Goal: Transaction & Acquisition: Book appointment/travel/reservation

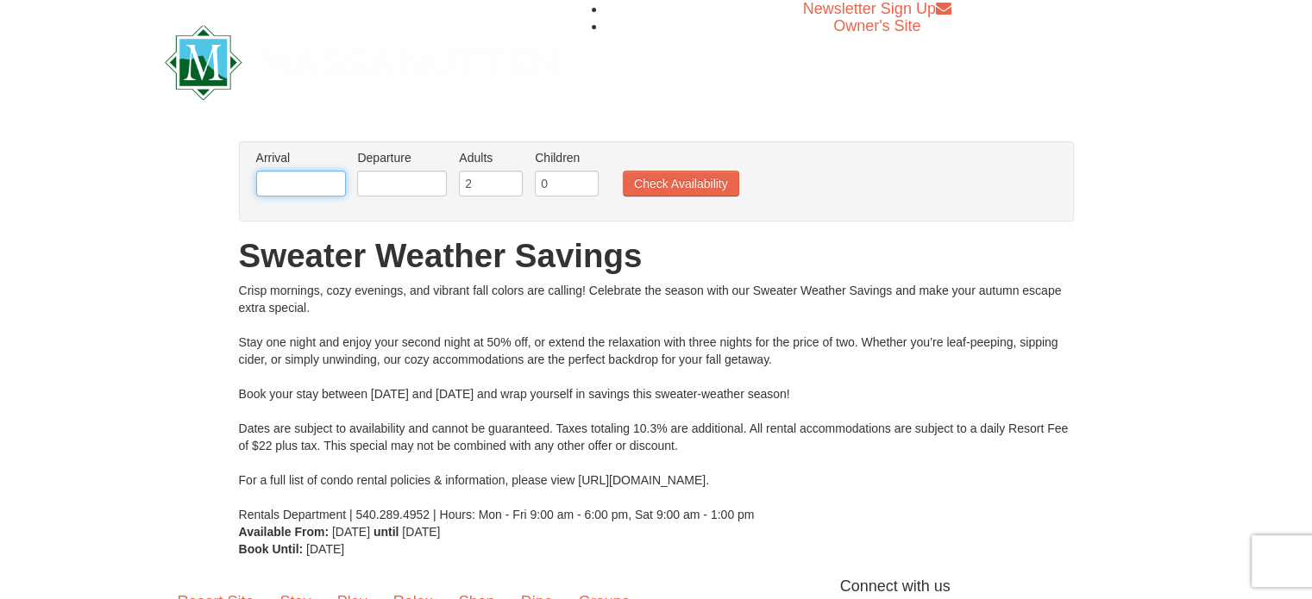
click at [288, 185] on input "text" at bounding box center [301, 184] width 90 height 26
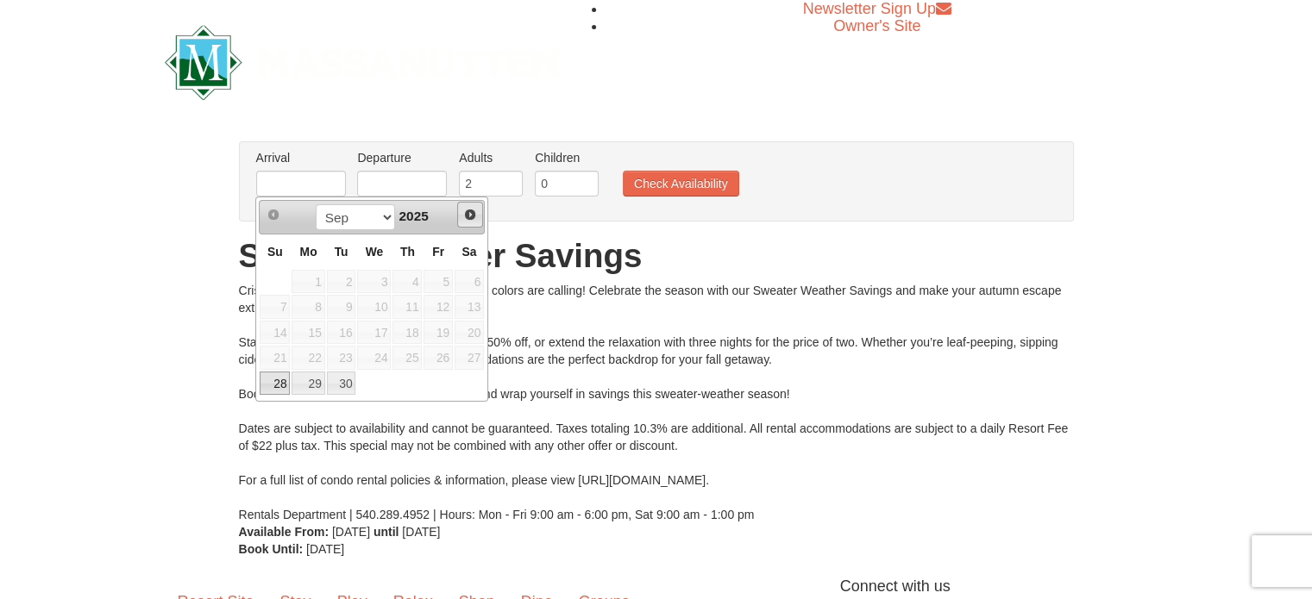
click at [466, 216] on span "Next" at bounding box center [470, 215] width 14 height 14
click at [464, 279] on link "4" at bounding box center [469, 282] width 29 height 24
type input "10/04/2025"
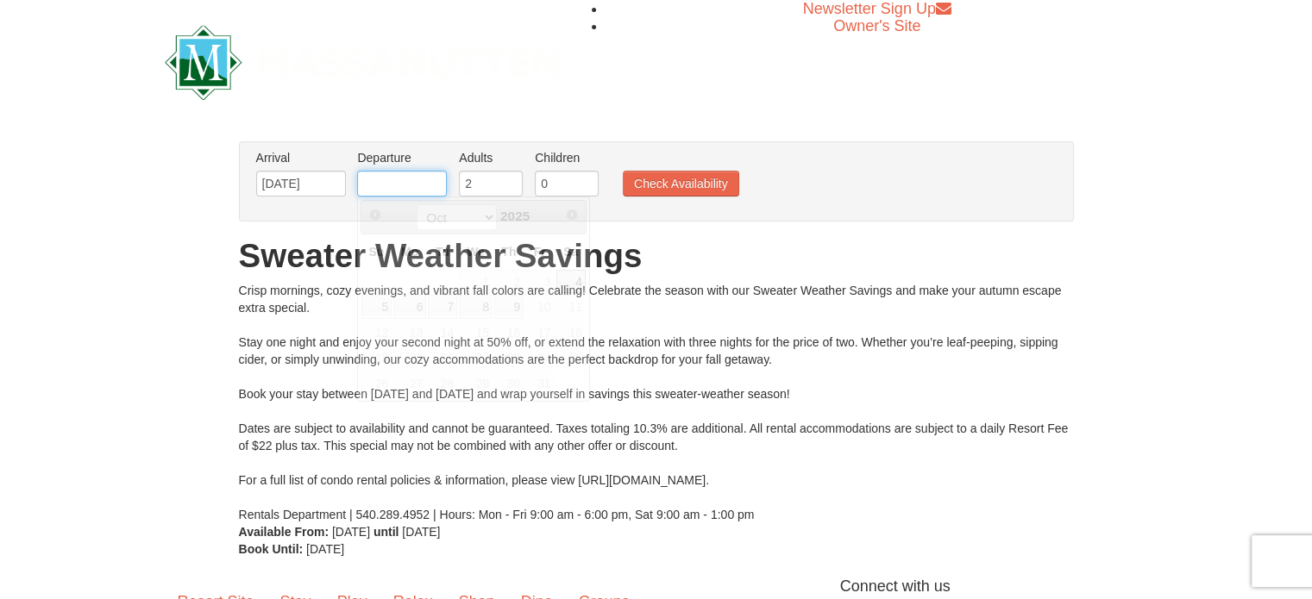
click at [376, 182] on input "text" at bounding box center [402, 184] width 90 height 26
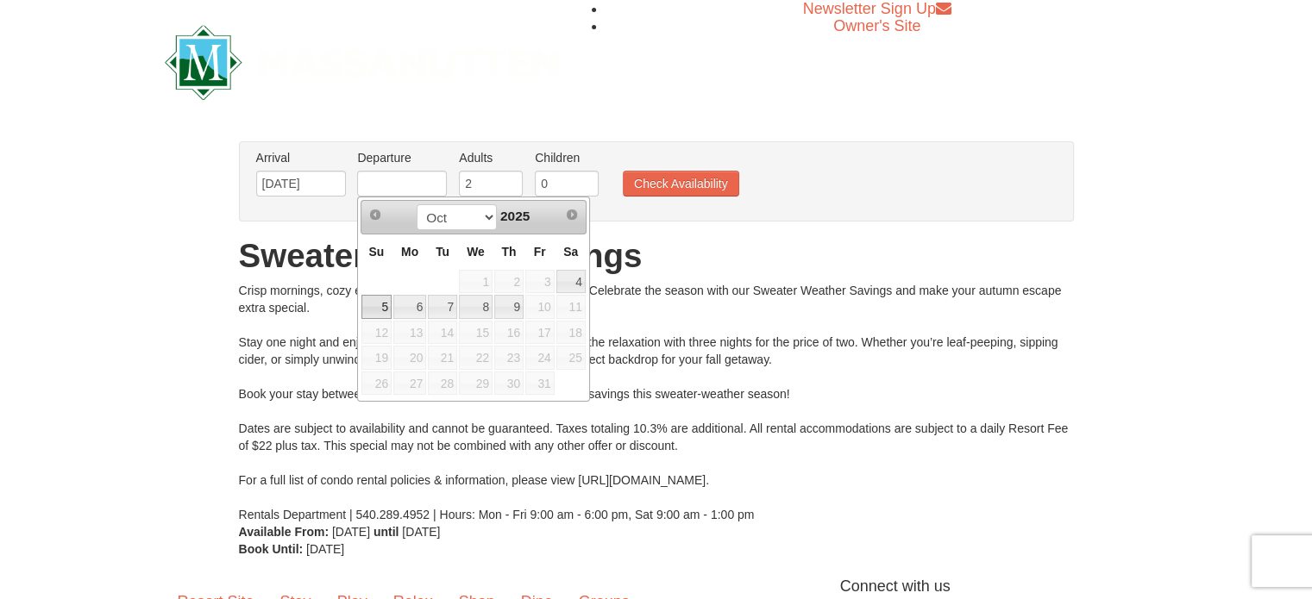
click at [369, 309] on link "5" at bounding box center [376, 307] width 30 height 24
type input "10/05/2025"
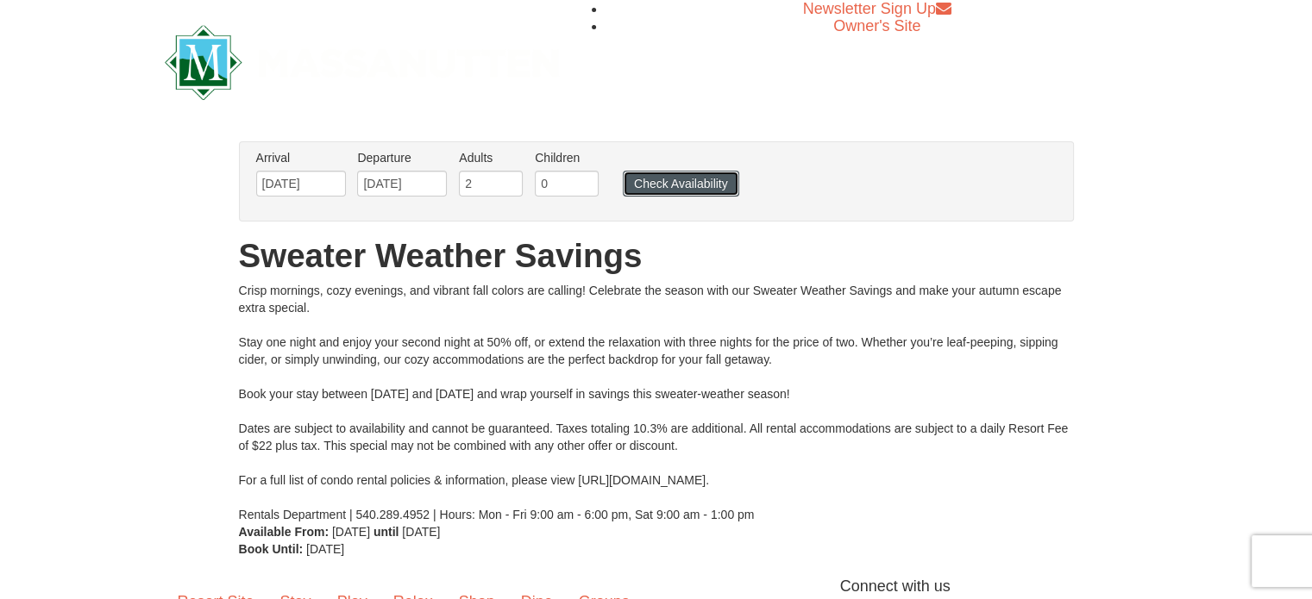
click at [665, 174] on button "Check Availability" at bounding box center [681, 184] width 116 height 26
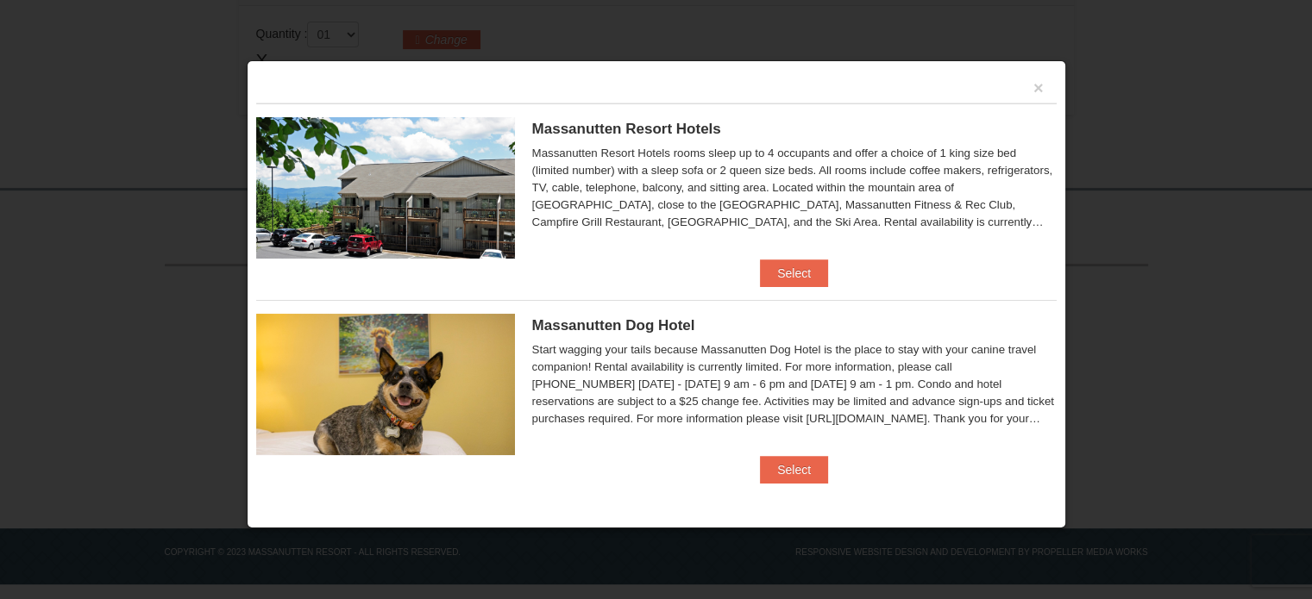
scroll to position [596, 0]
click at [780, 268] on button "Select" at bounding box center [794, 274] width 68 height 28
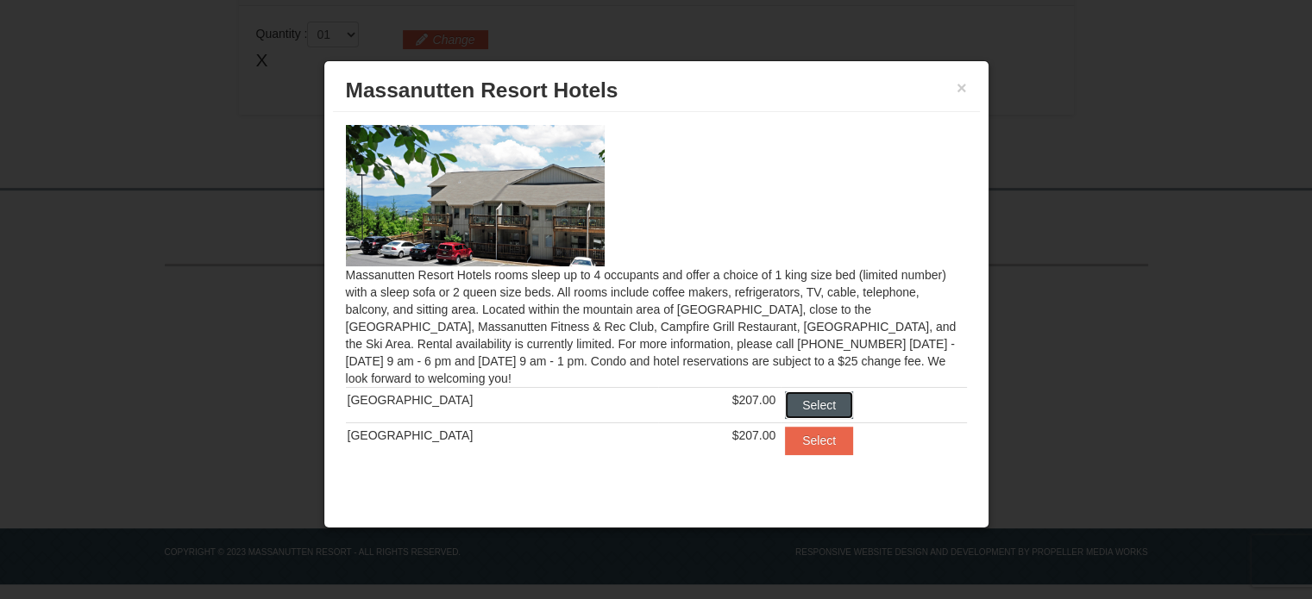
click at [787, 406] on button "Select" at bounding box center [819, 406] width 68 height 28
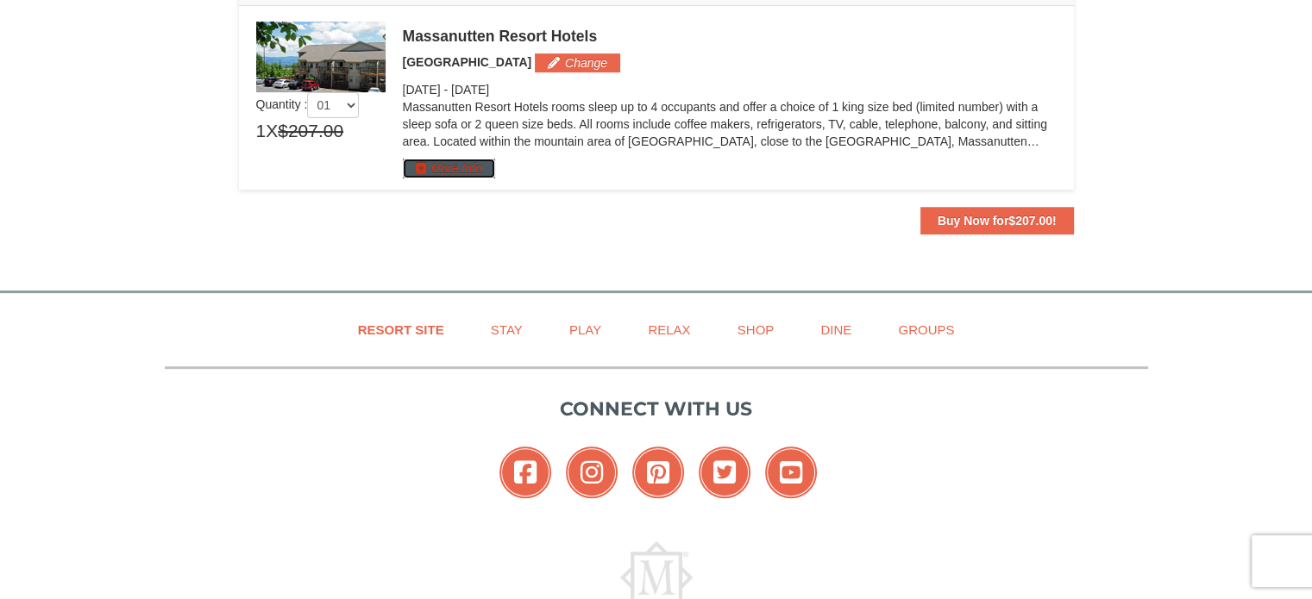
click at [481, 166] on button "More Info" at bounding box center [449, 168] width 92 height 19
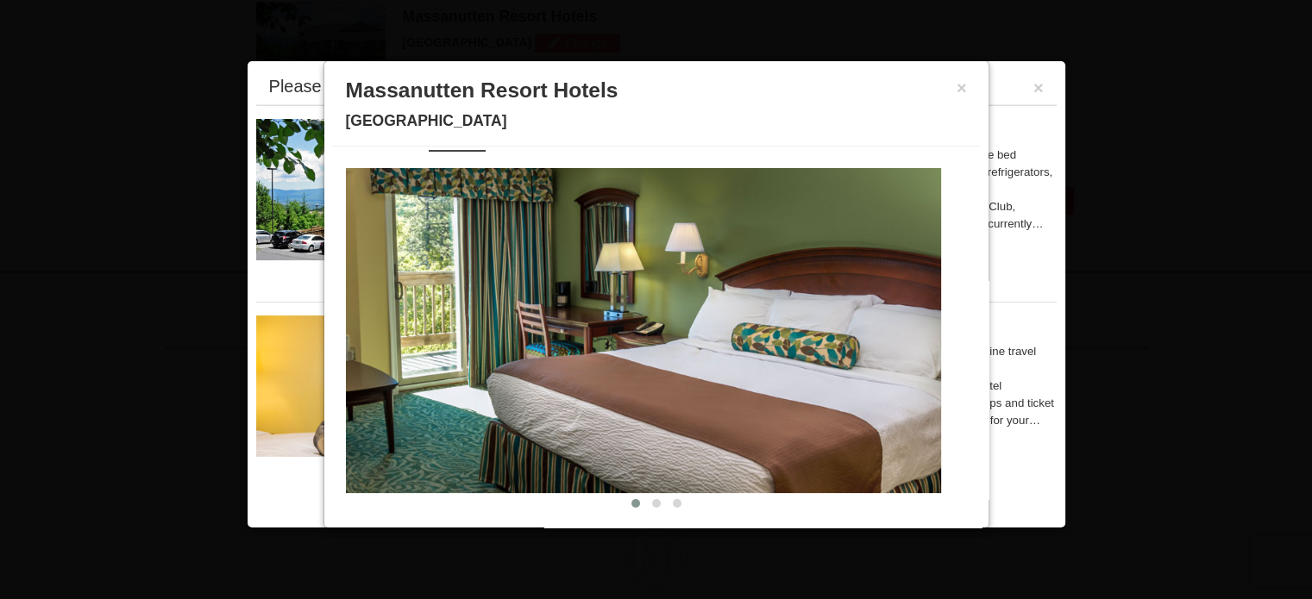
scroll to position [56, 0]
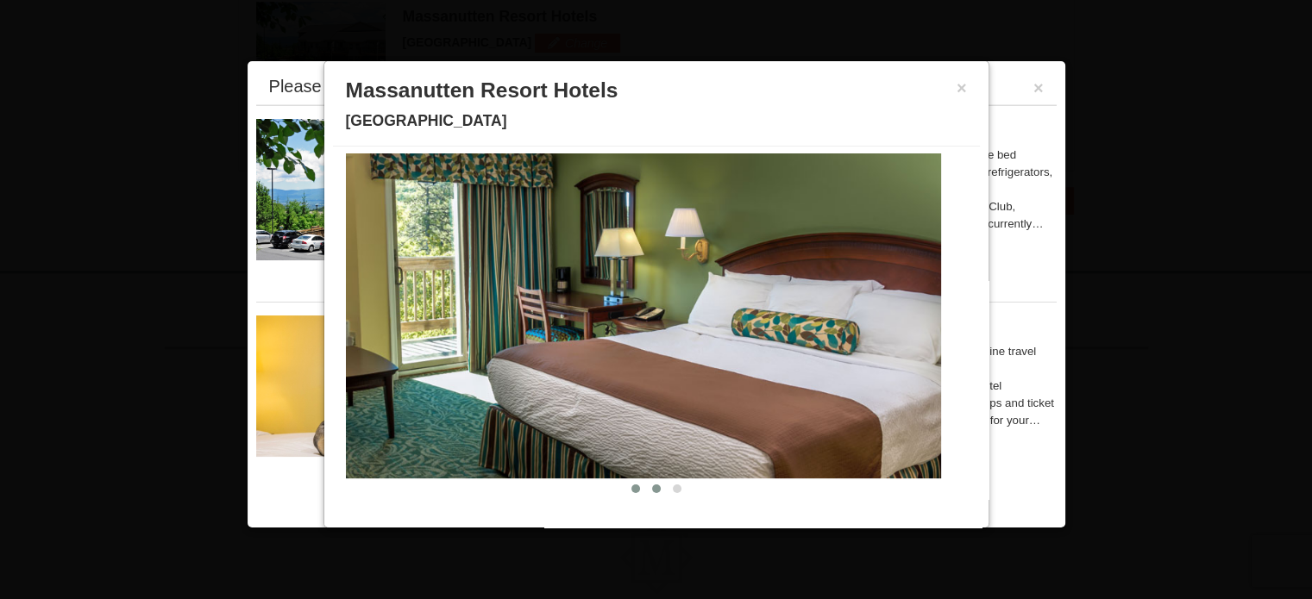
click at [652, 490] on span at bounding box center [656, 489] width 9 height 9
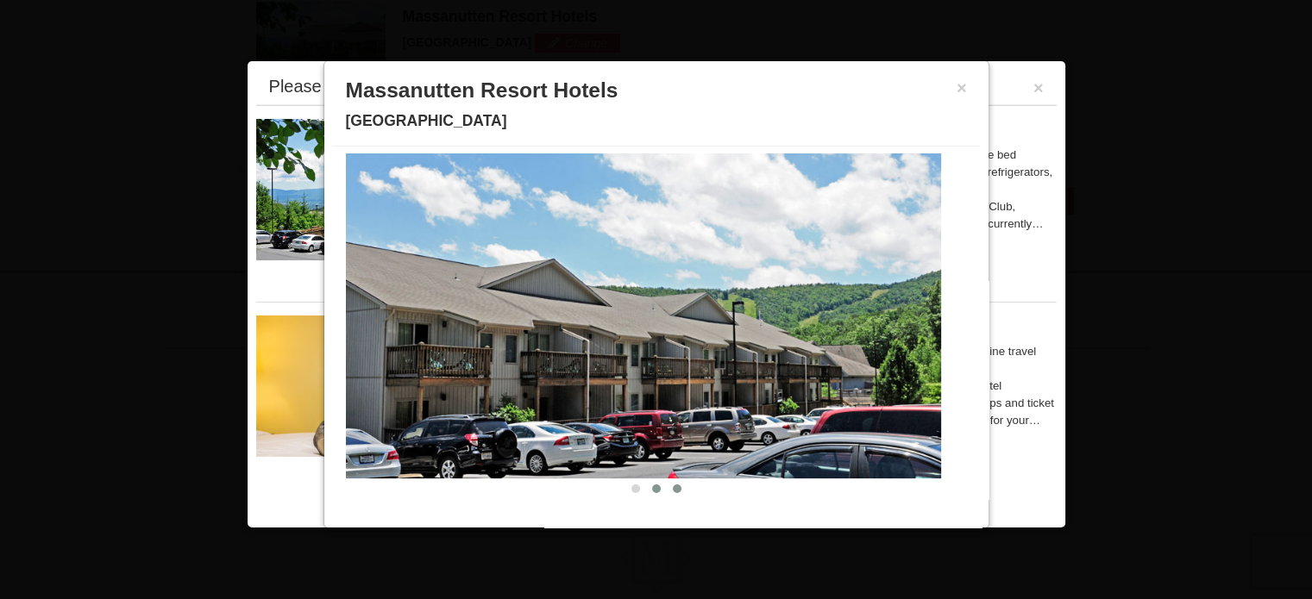
click at [673, 487] on span at bounding box center [677, 489] width 9 height 9
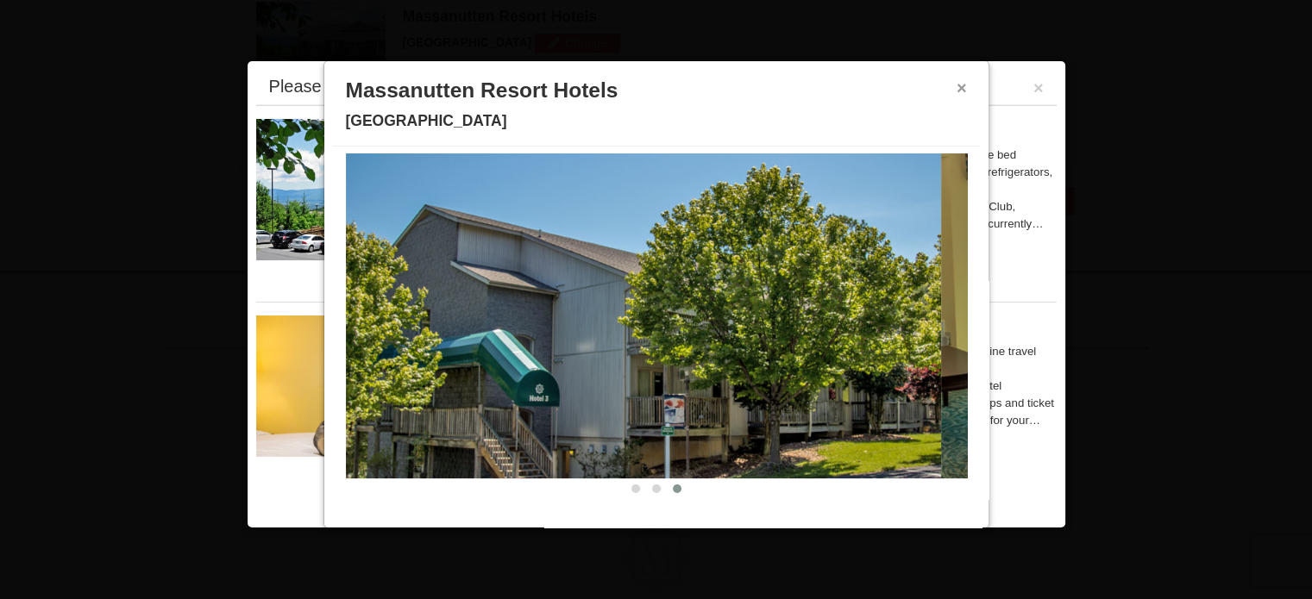
click at [956, 86] on button "×" at bounding box center [961, 87] width 10 height 17
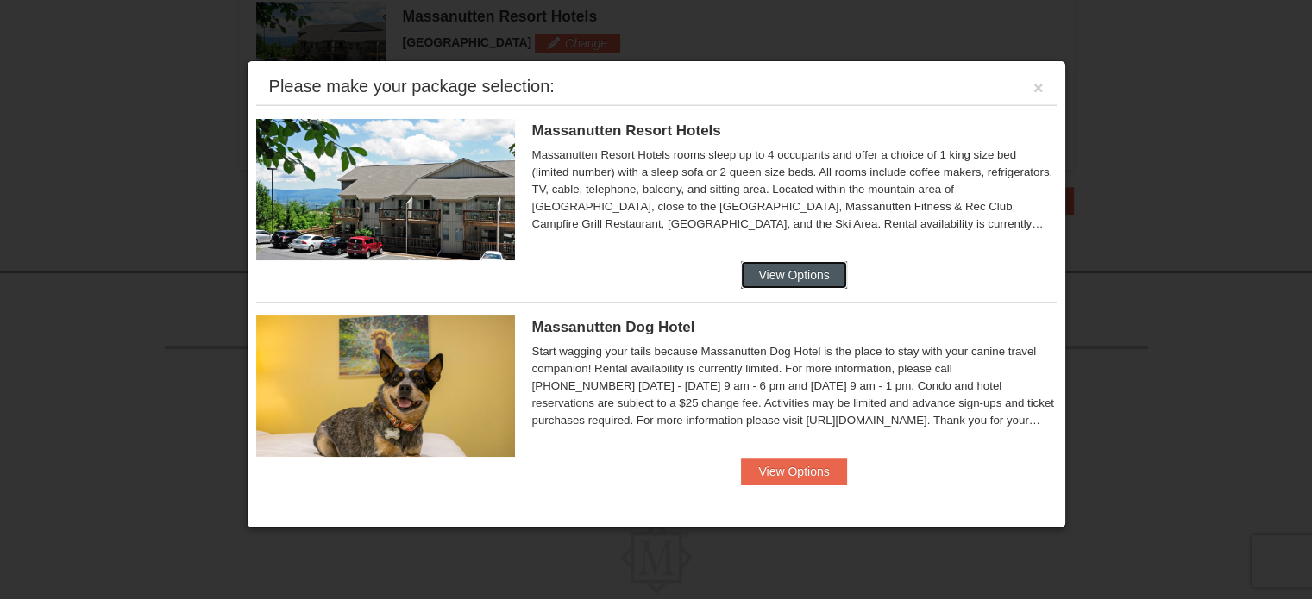
click at [800, 268] on button "View Options" at bounding box center [793, 275] width 105 height 28
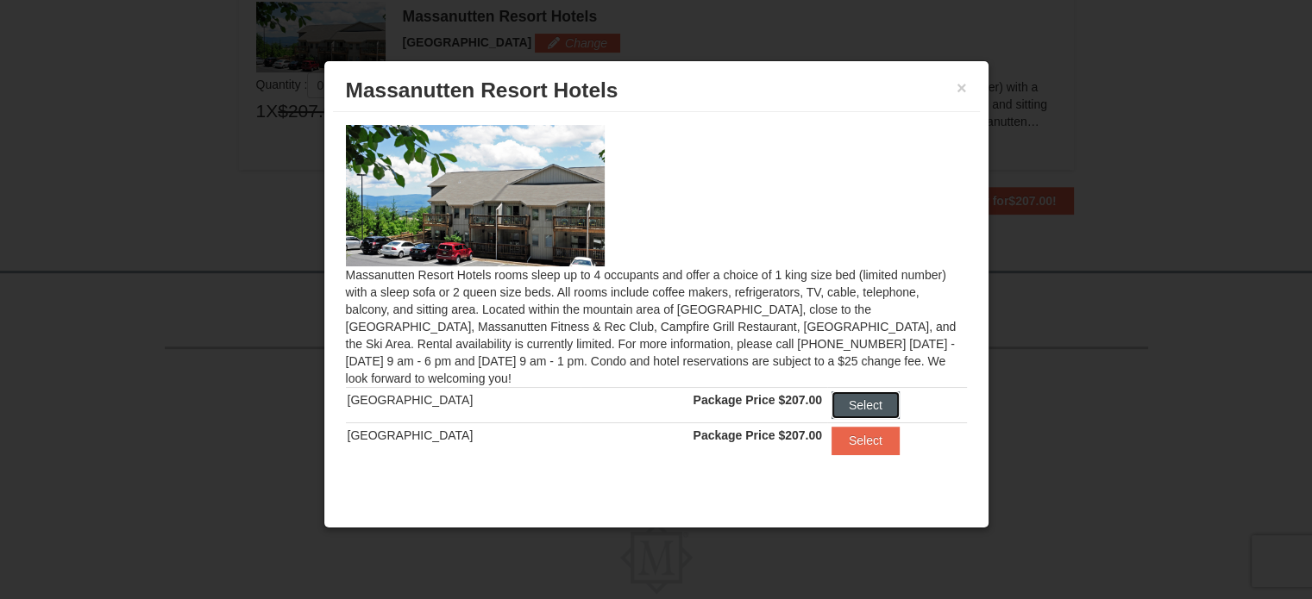
click at [835, 402] on button "Select" at bounding box center [865, 406] width 68 height 28
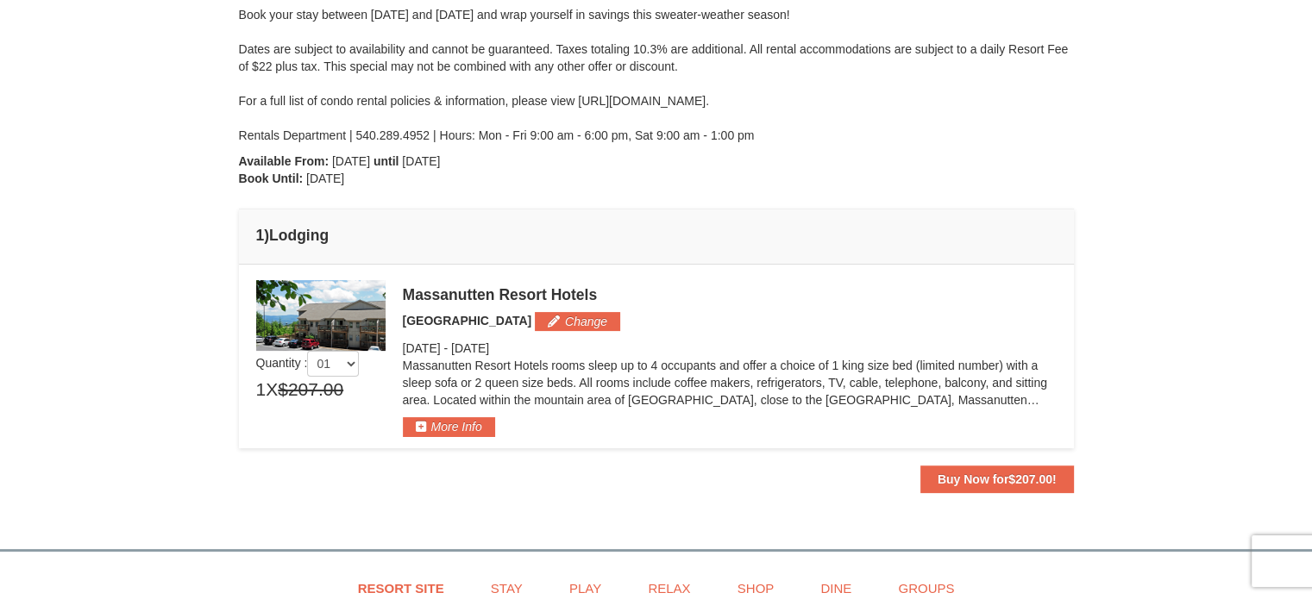
scroll to position [340, 0]
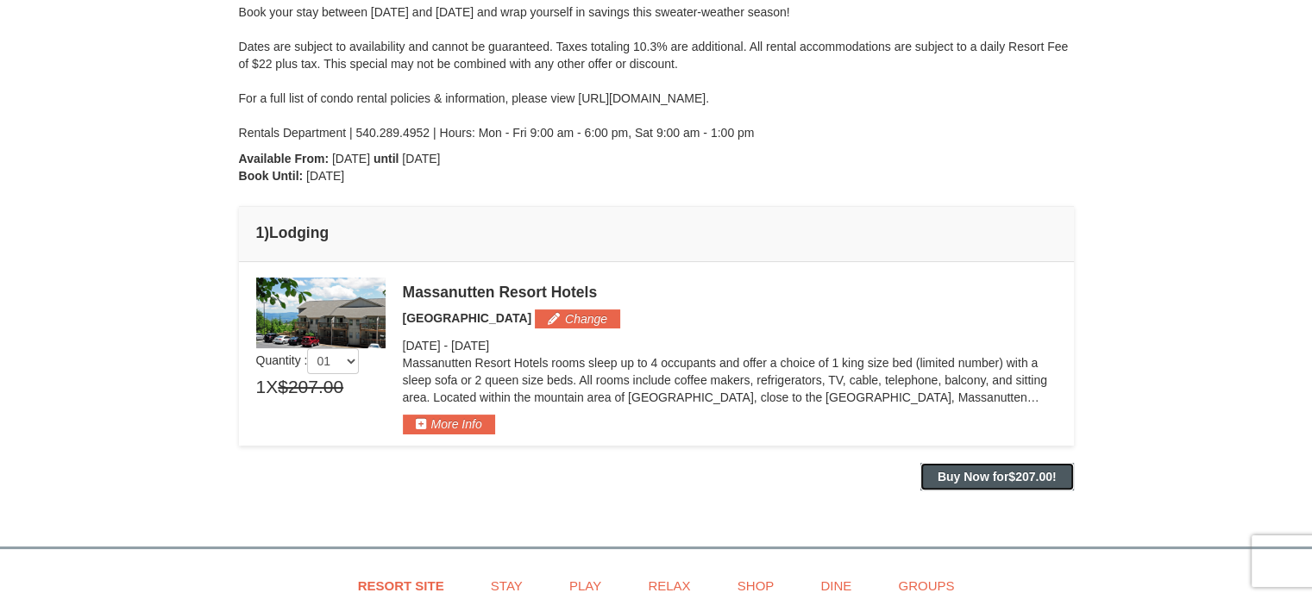
click at [946, 470] on strong "Buy Now for $207.00 !" at bounding box center [996, 477] width 119 height 14
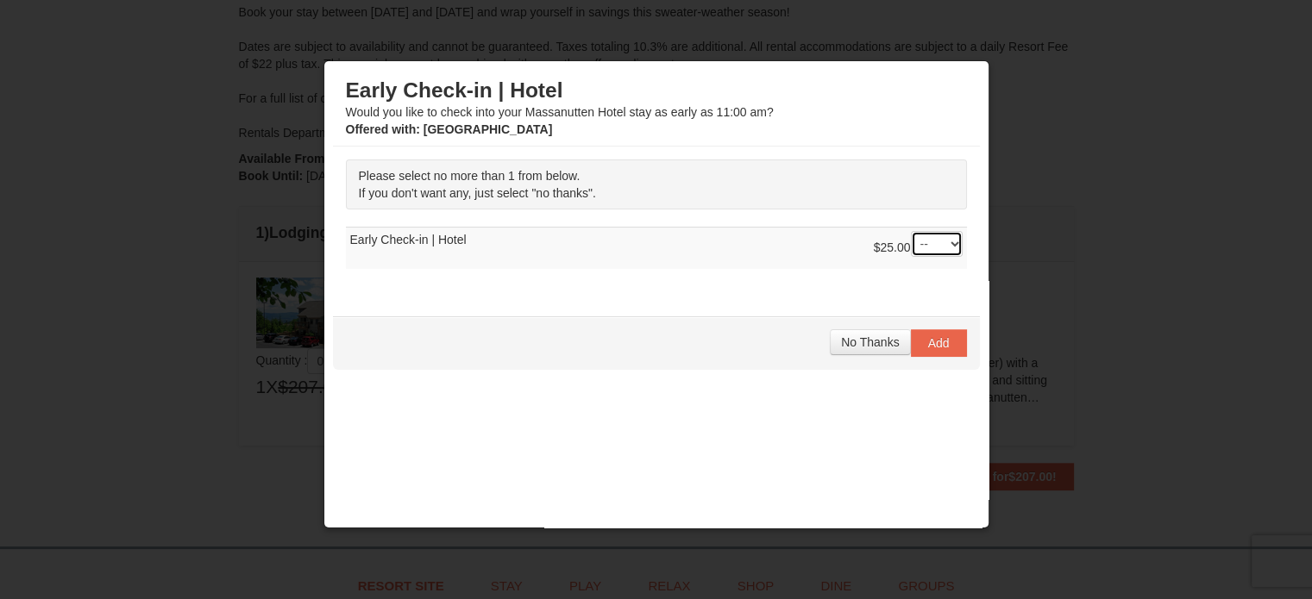
click at [923, 254] on select "-- 01" at bounding box center [937, 244] width 52 height 26
click at [856, 342] on span "No Thanks" at bounding box center [870, 342] width 58 height 14
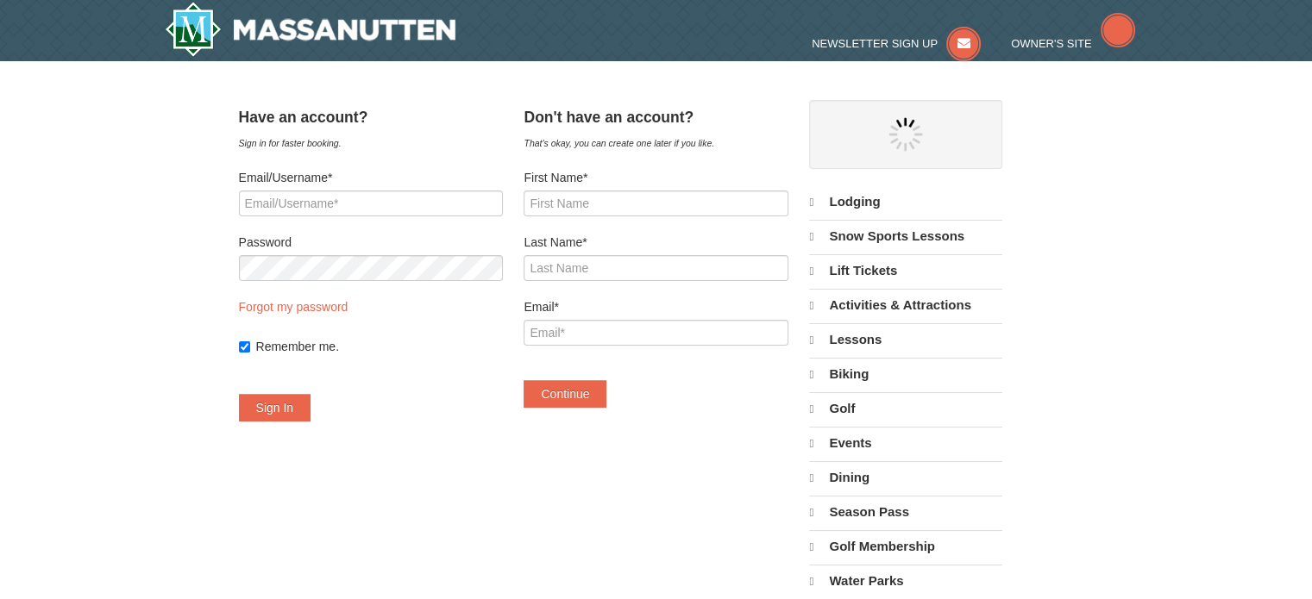
select select "9"
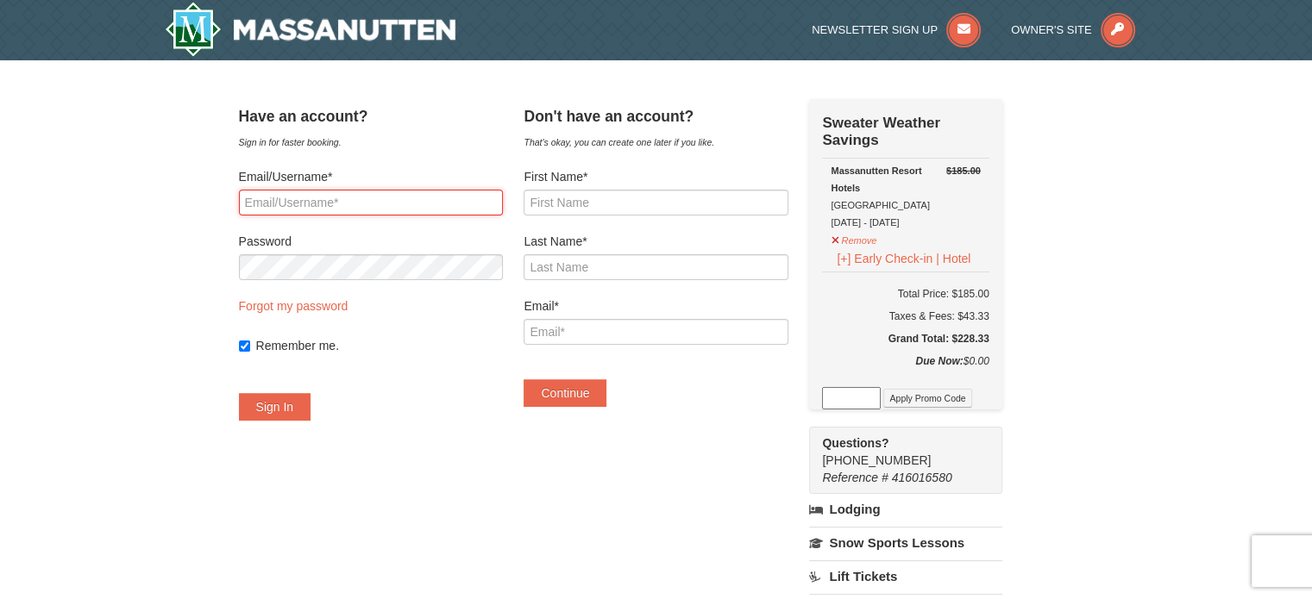
click at [483, 192] on input "Email/Username*" at bounding box center [371, 203] width 264 height 26
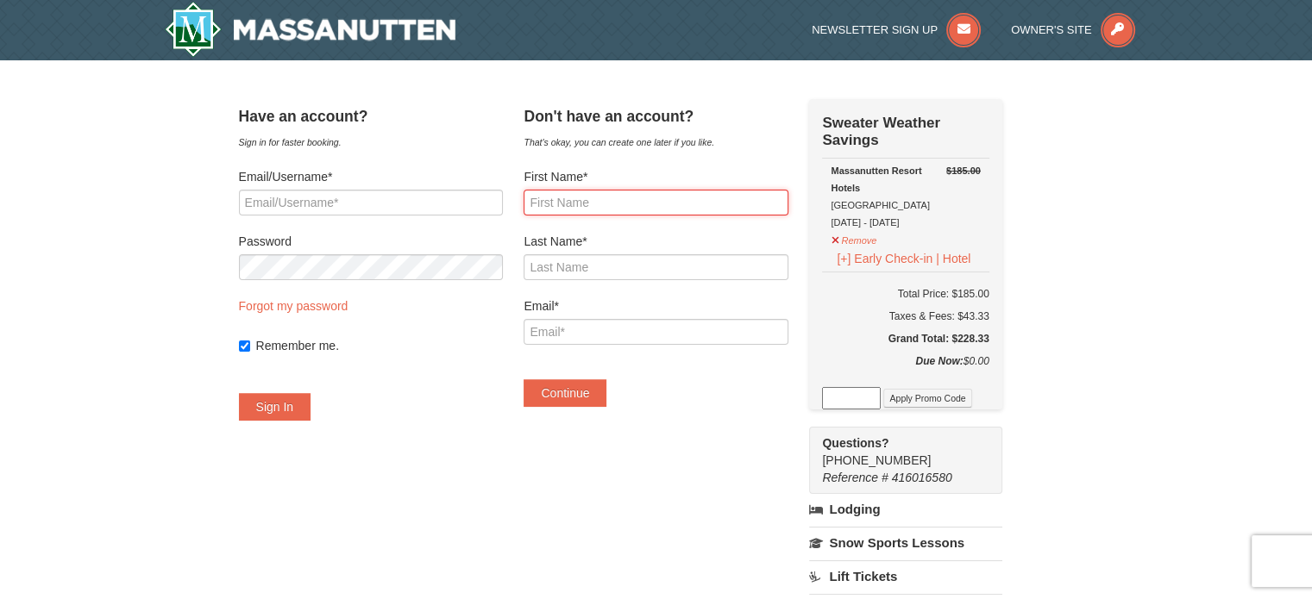
click at [580, 206] on input "First Name*" at bounding box center [656, 203] width 264 height 26
type input "Andy"
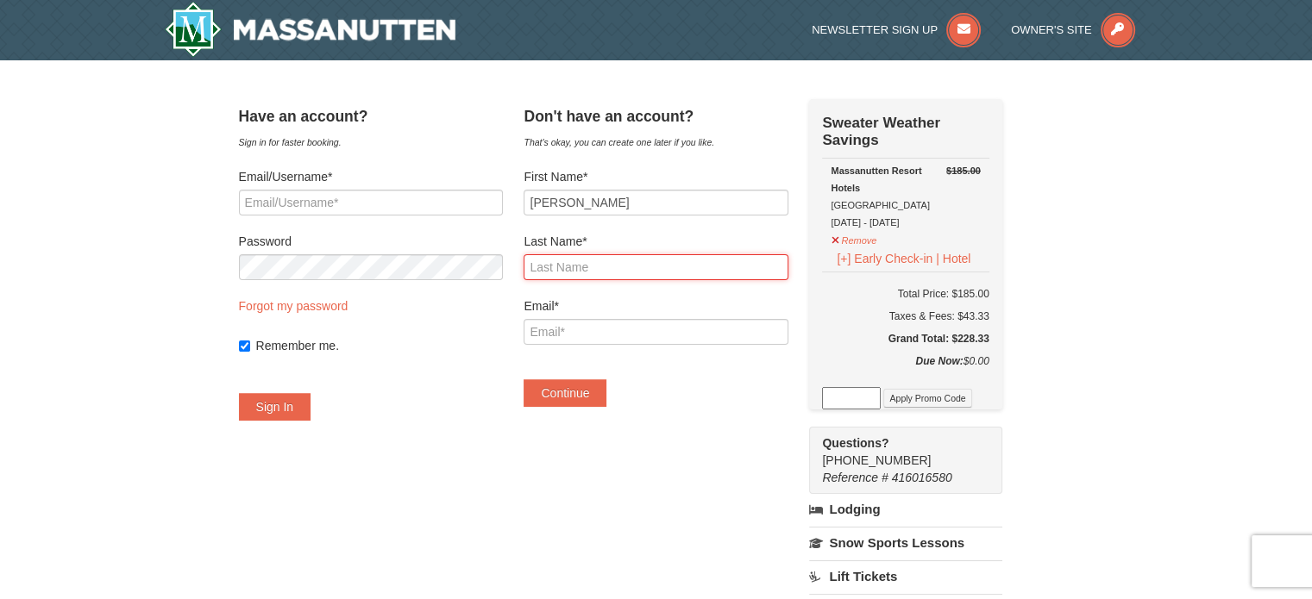
type input "Jowdy"
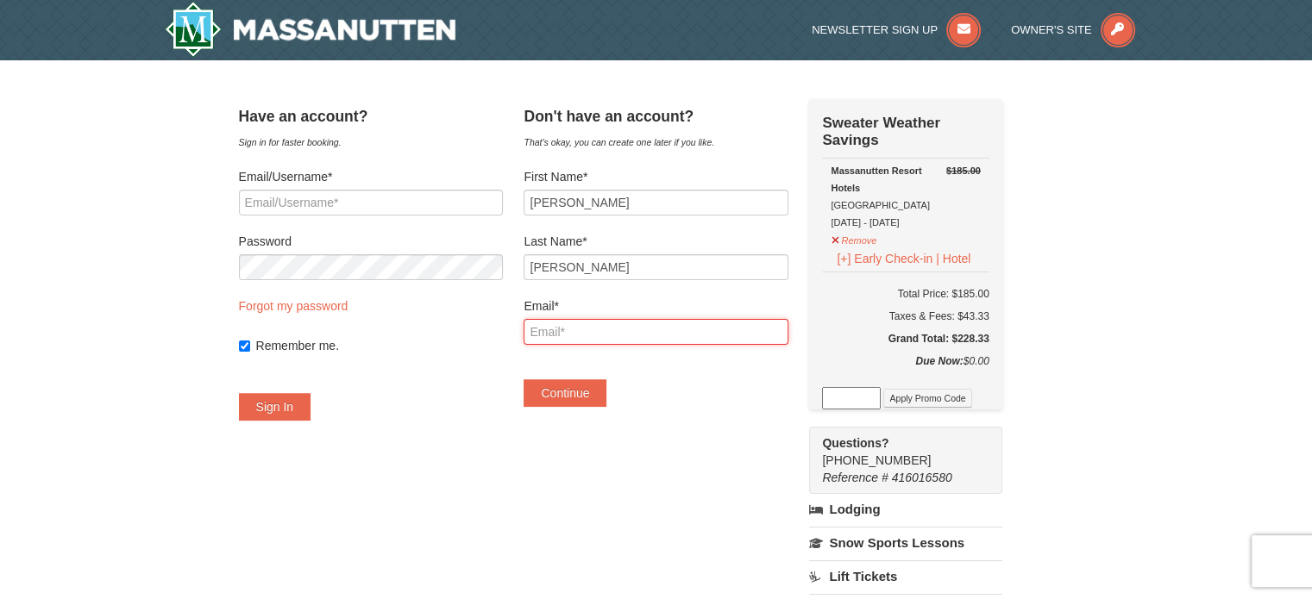
type input "andyjowdy@gmail.com"
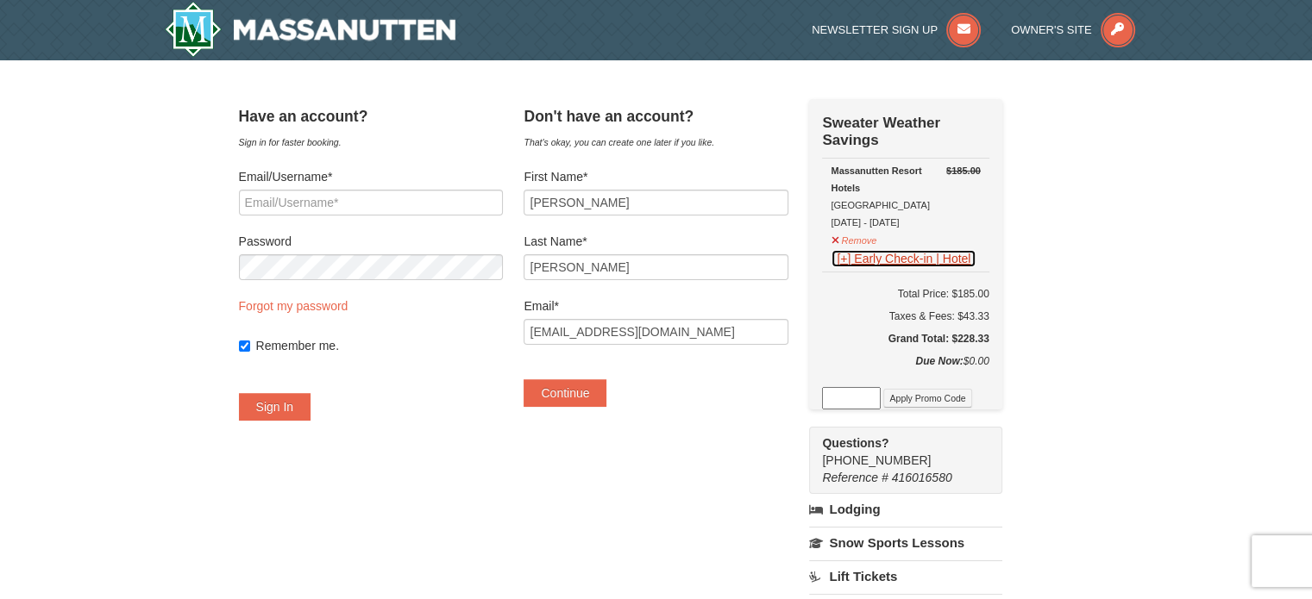
click at [864, 265] on button "[+] Early Check-in | Hotel" at bounding box center [904, 258] width 146 height 19
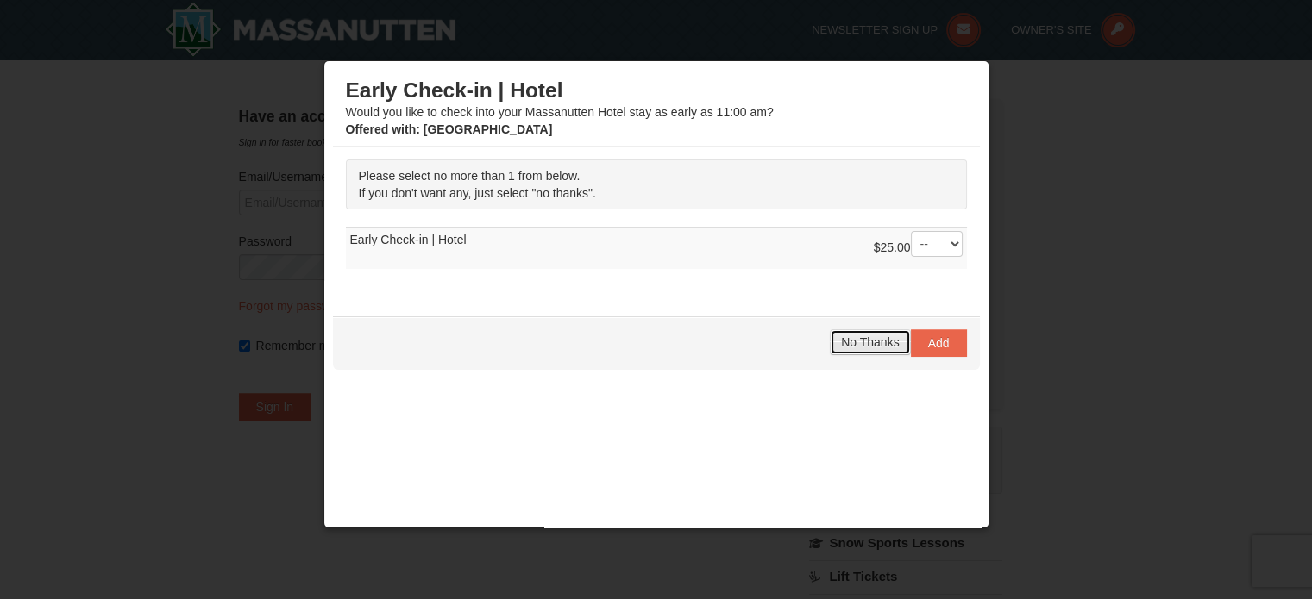
click at [852, 338] on span "No Thanks" at bounding box center [870, 342] width 58 height 14
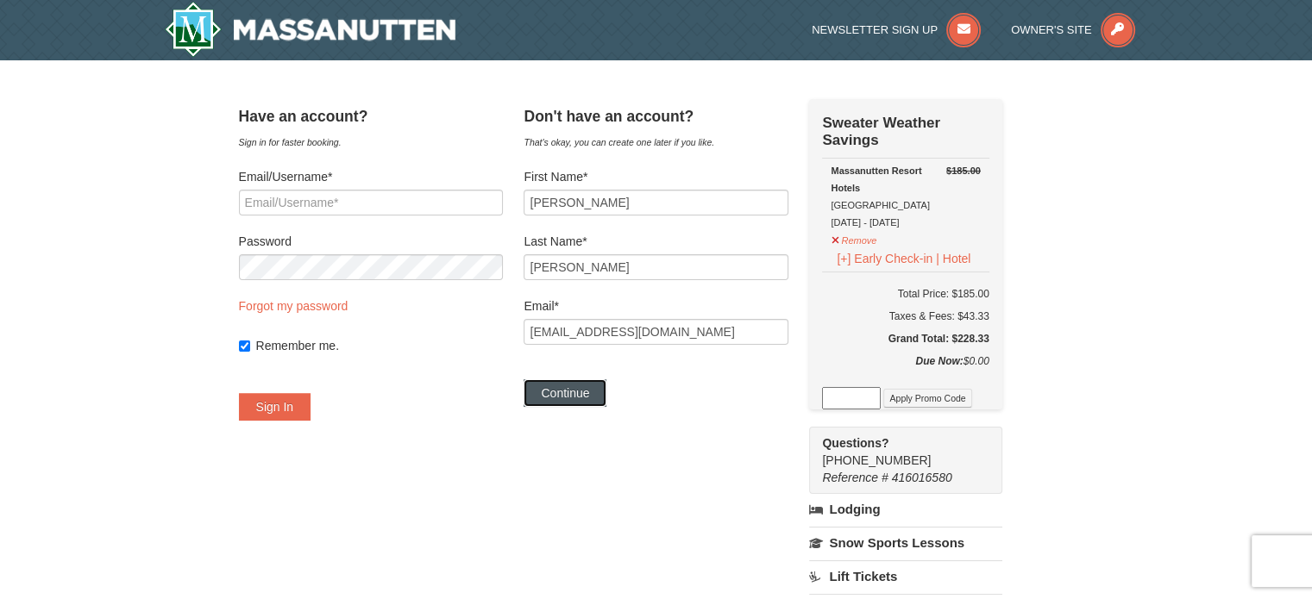
click at [592, 393] on button "Continue" at bounding box center [565, 393] width 83 height 28
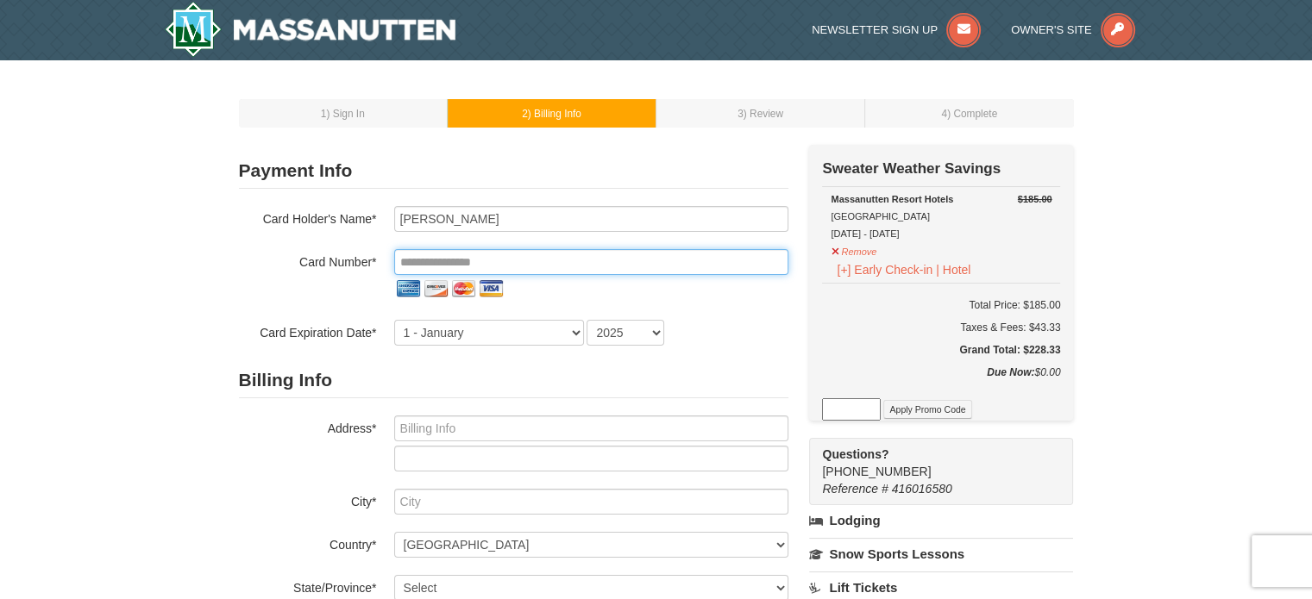
click at [509, 263] on input "tel" at bounding box center [591, 262] width 394 height 26
type input "**********"
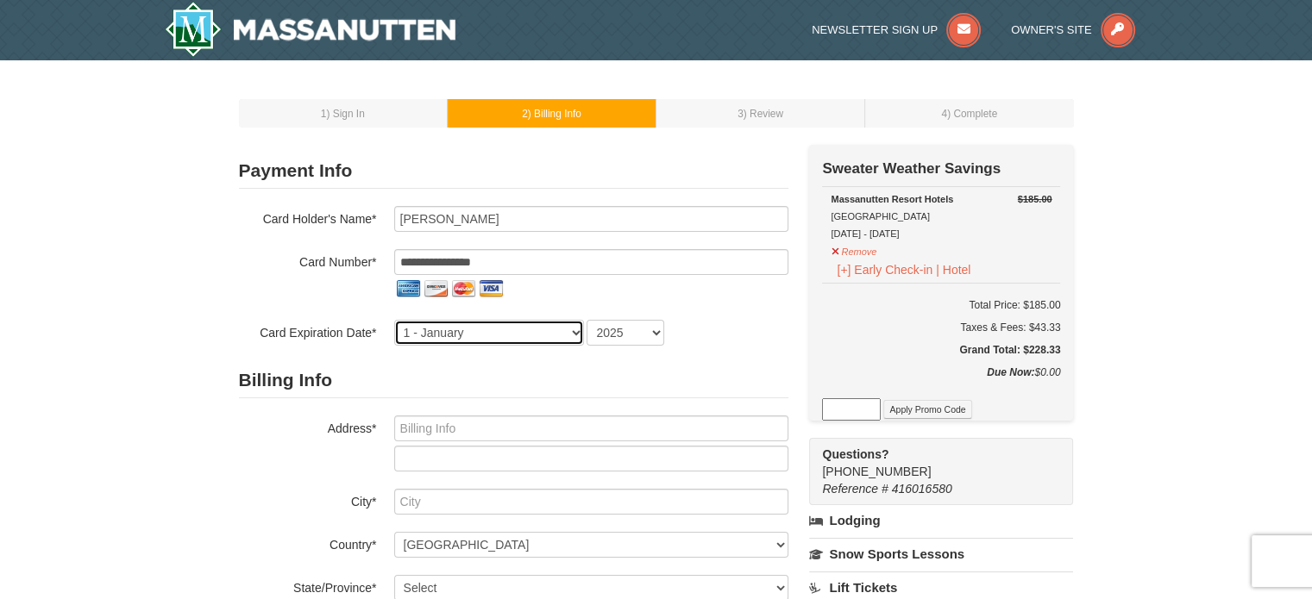
select select "12"
select select "2028"
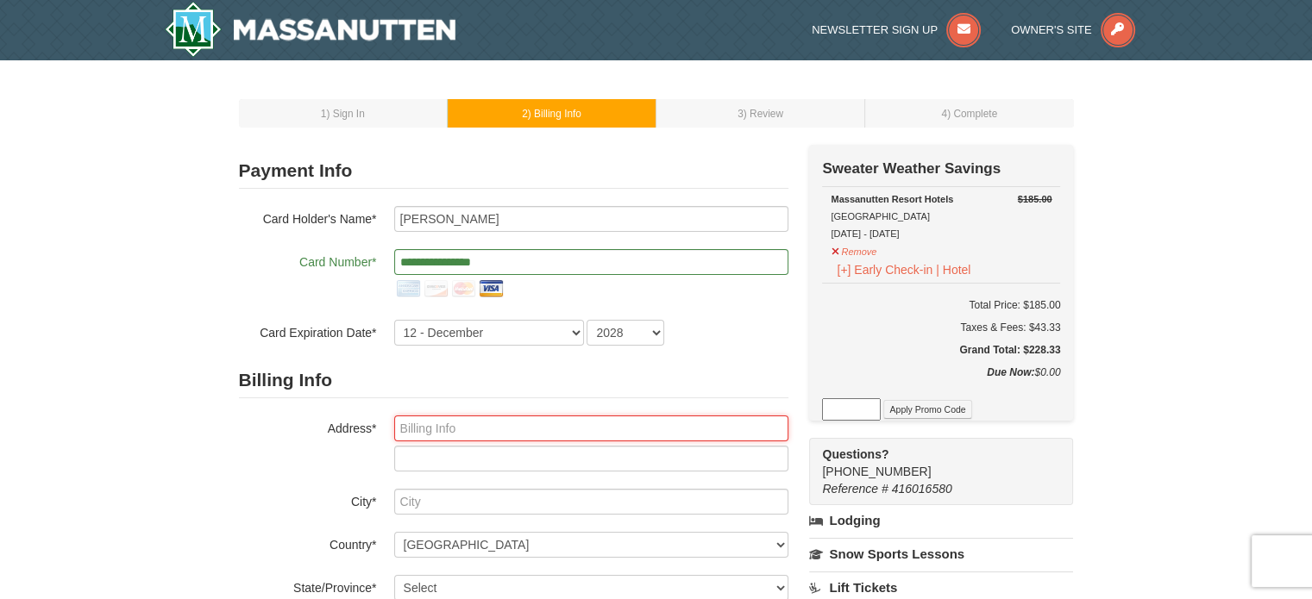
click at [429, 425] on input "text" at bounding box center [591, 429] width 394 height 26
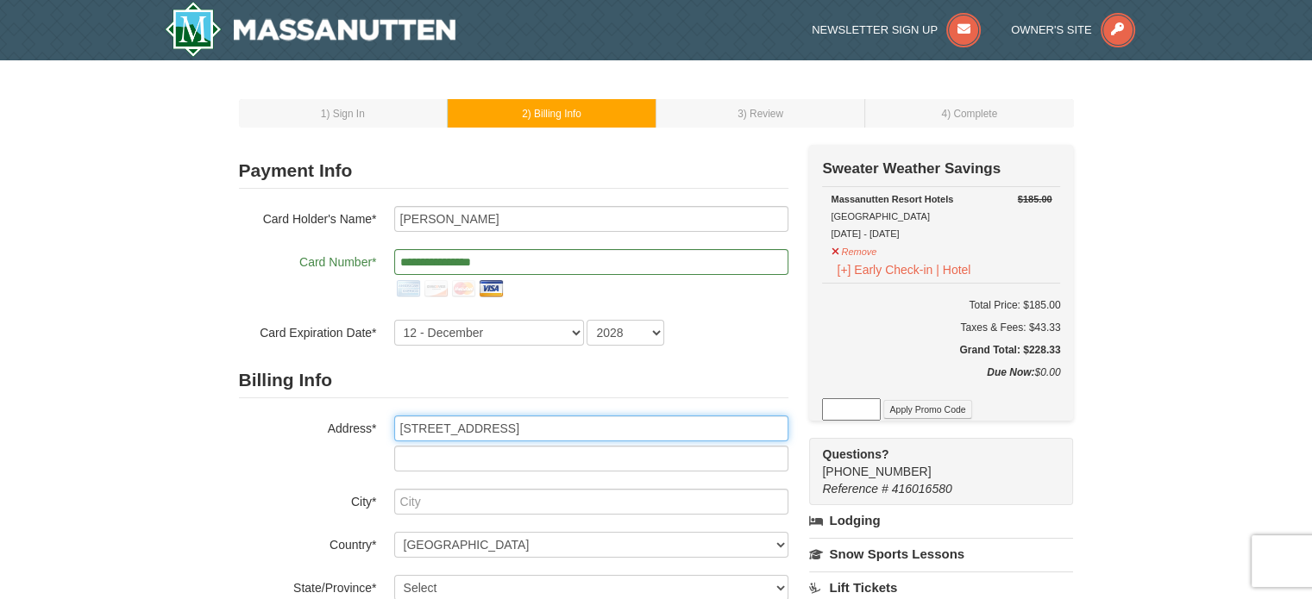
type input "4606 Islander Court"
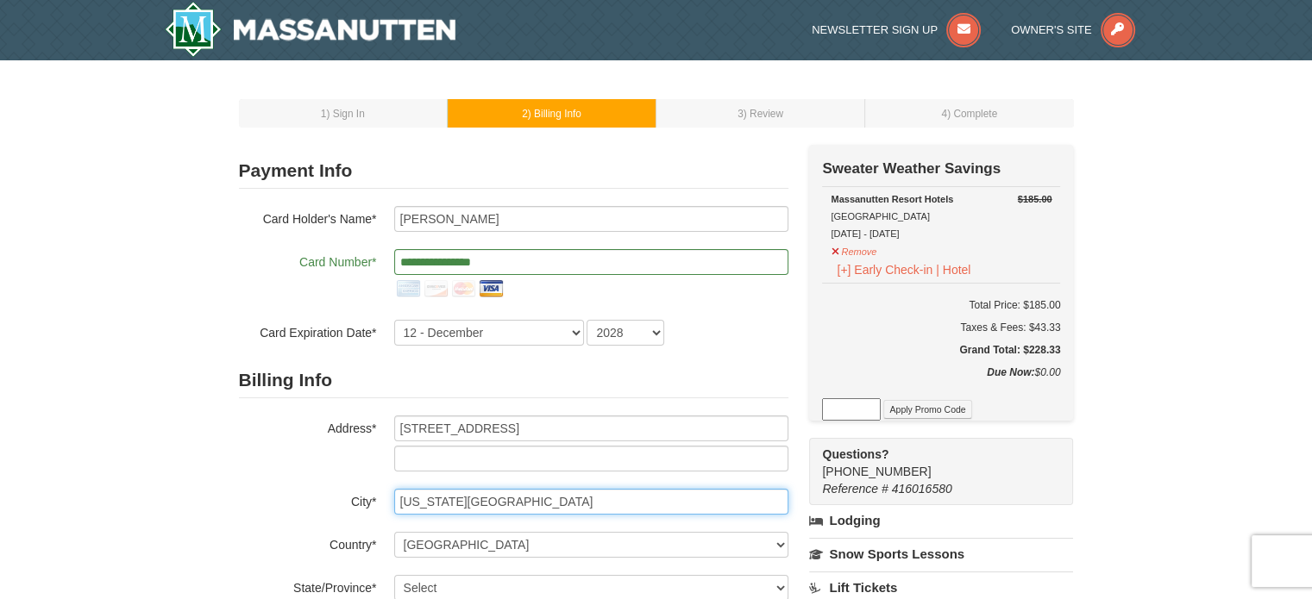
type input "Virginia Beach"
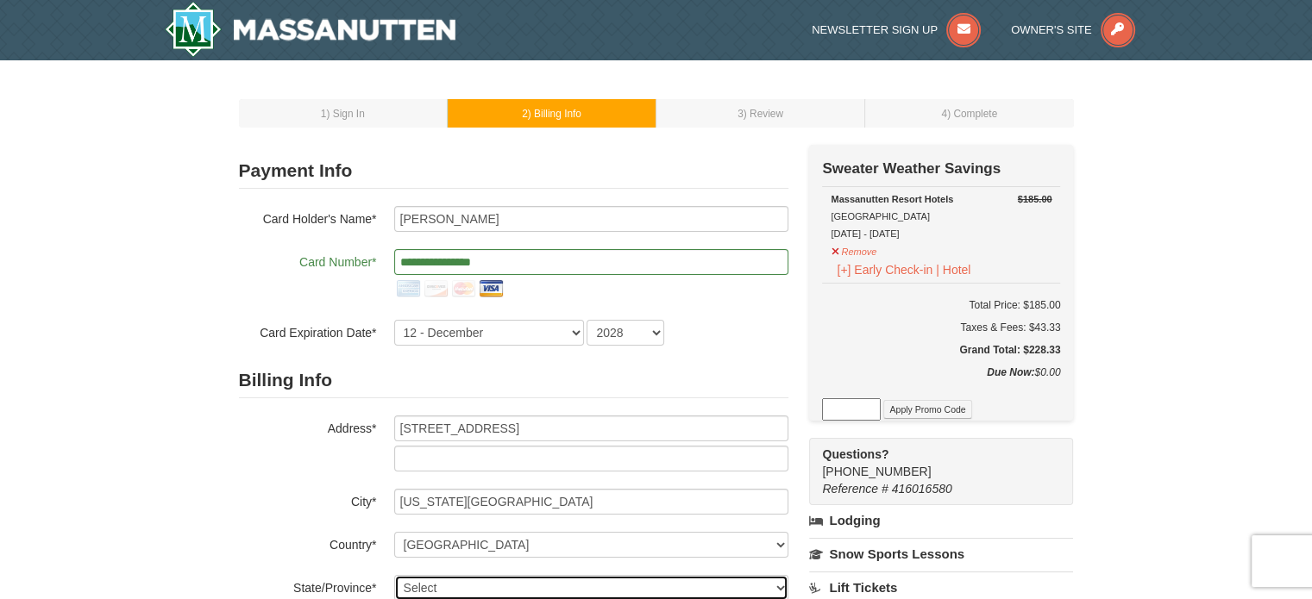
scroll to position [1, 0]
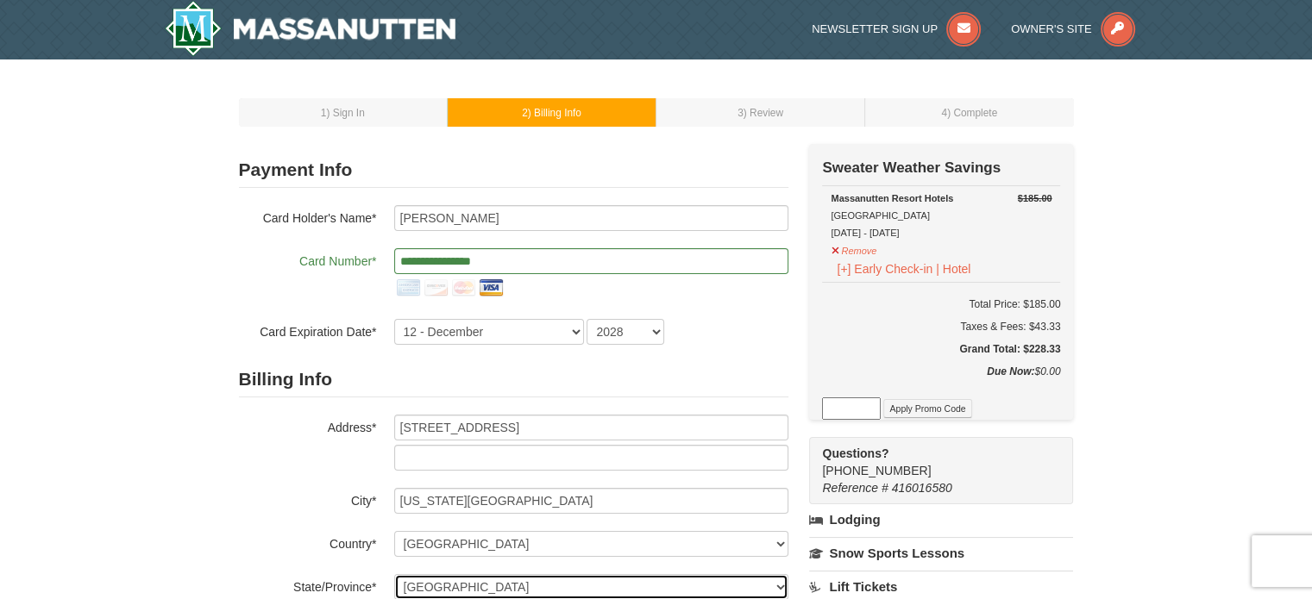
select select "VA"
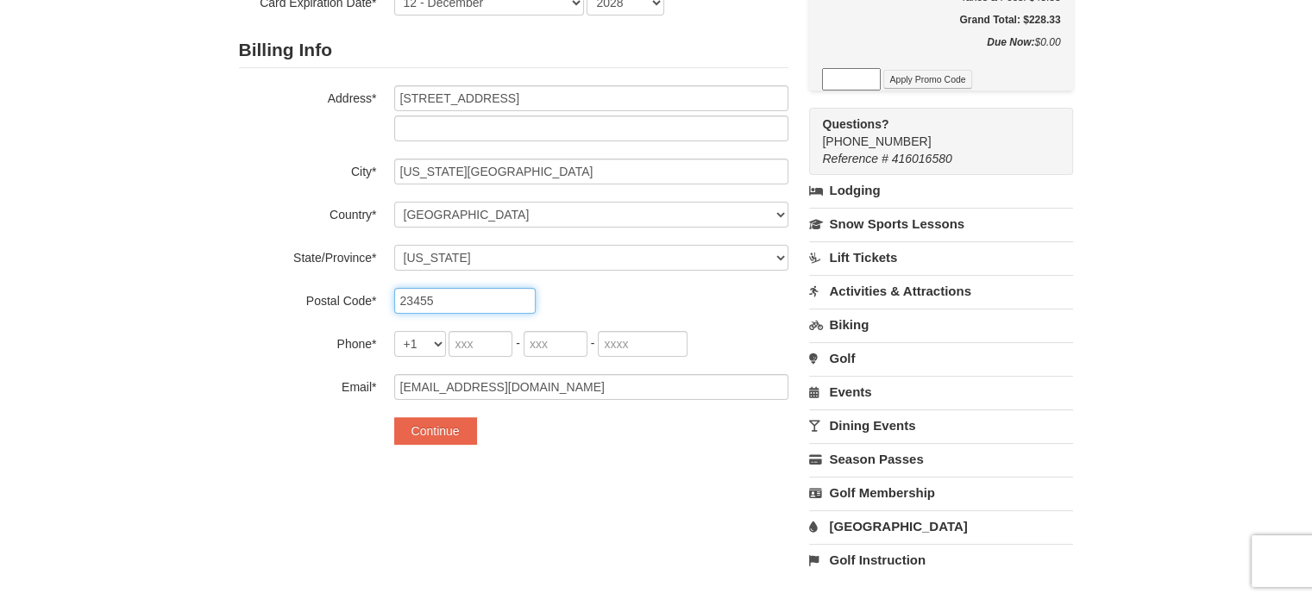
type input "23455"
type input "804"
type input "241"
type input "6010"
click at [429, 425] on button "Continue" at bounding box center [435, 431] width 83 height 28
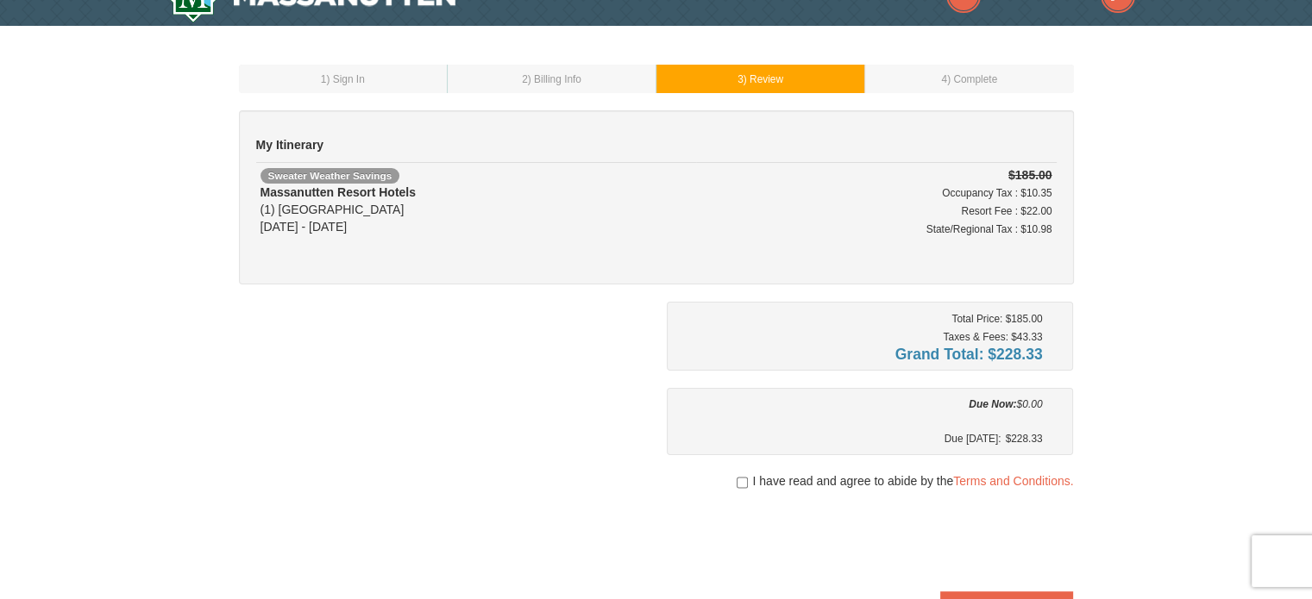
scroll to position [69, 0]
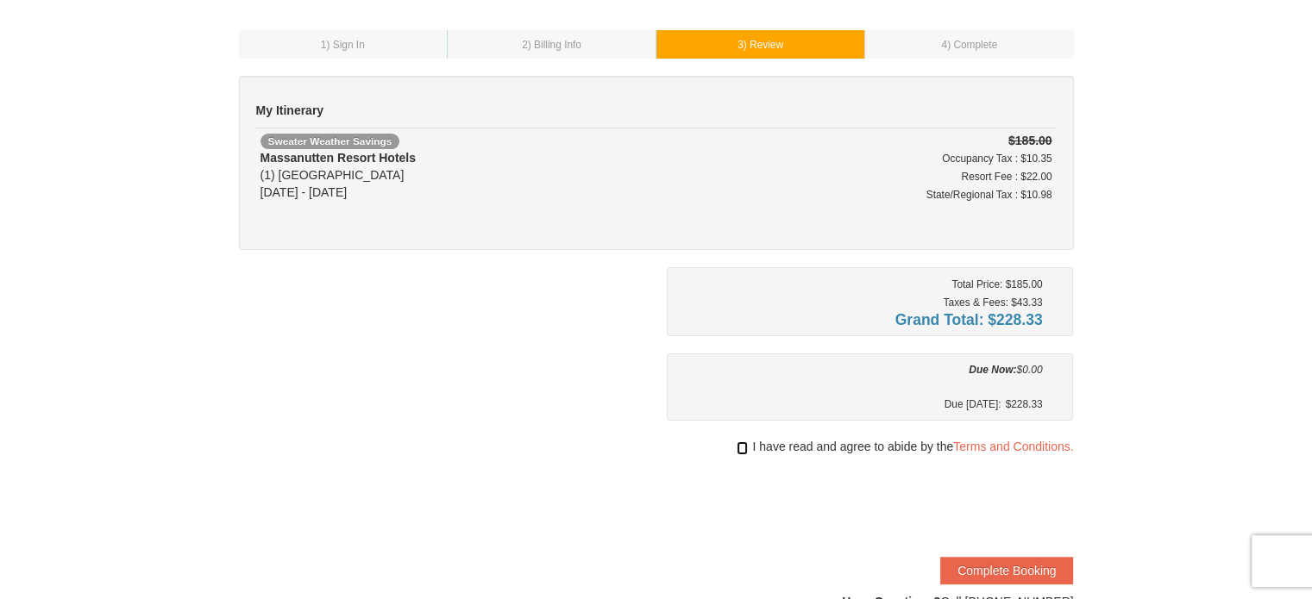
click at [743, 444] on input "checkbox" at bounding box center [742, 449] width 11 height 14
checkbox input "true"
click at [957, 564] on button "Complete Booking" at bounding box center [1006, 571] width 133 height 28
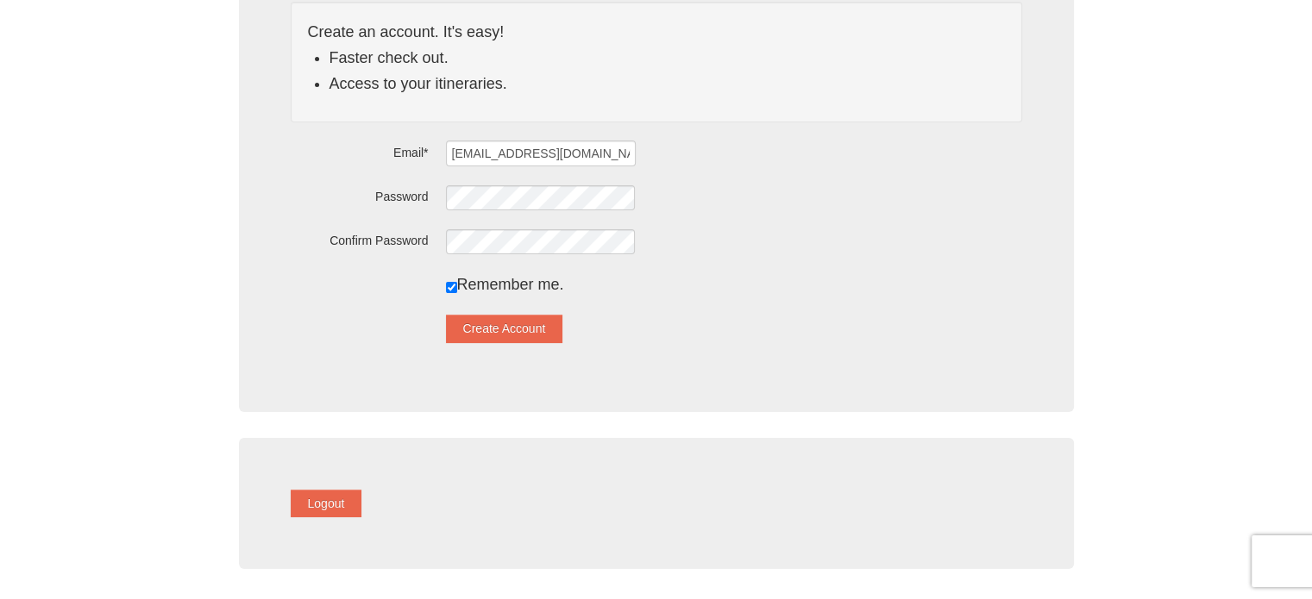
scroll to position [241, 0]
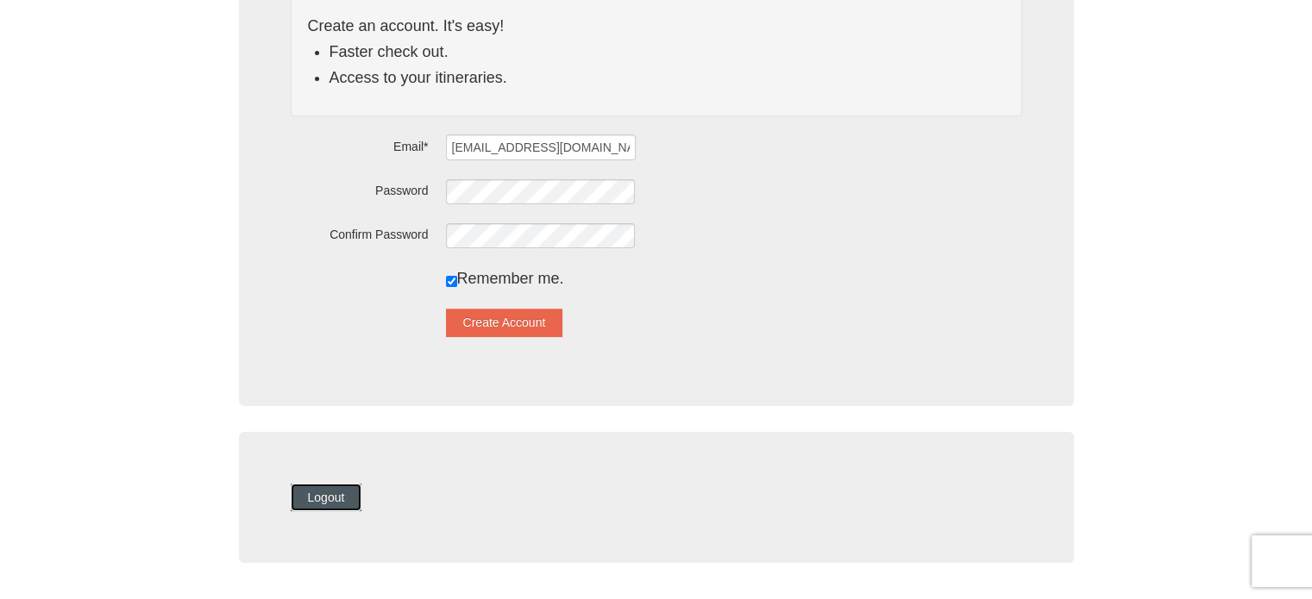
click at [362, 501] on button "Logout" at bounding box center [327, 498] width 72 height 28
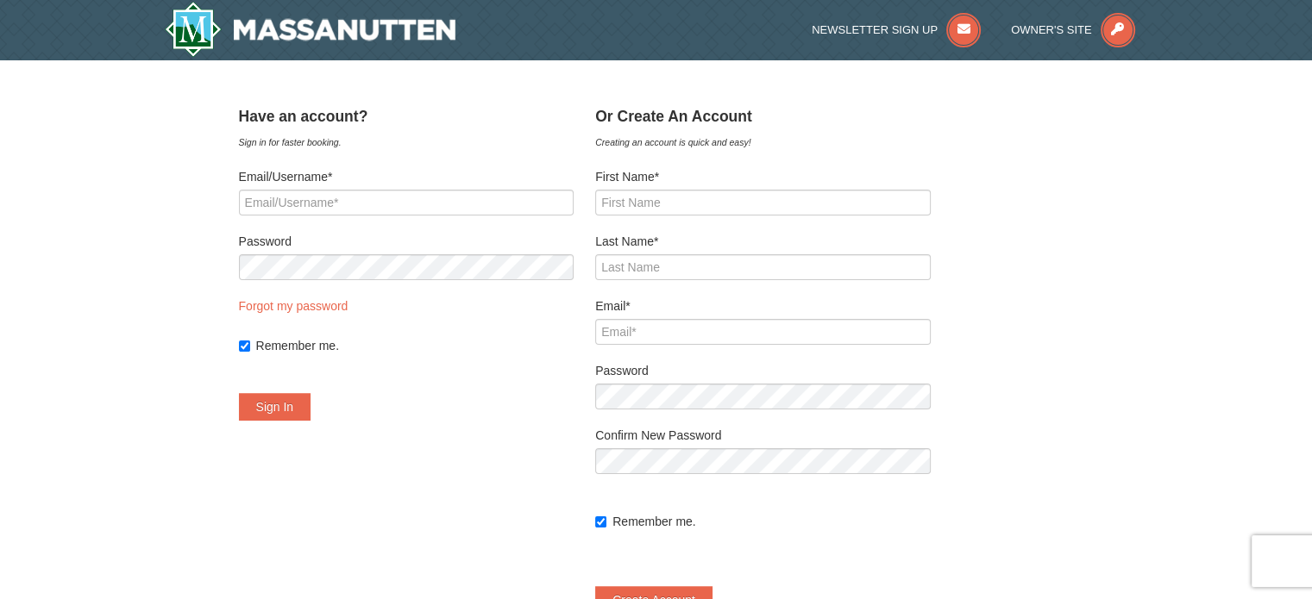
click at [1013, 191] on div "﻿ Have an account? Sign in for faster booking. Email/Username* Password Forgot …" at bounding box center [656, 365] width 835 height 532
click at [361, 46] on img at bounding box center [311, 29] width 292 height 55
